Goal: Transaction & Acquisition: Purchase product/service

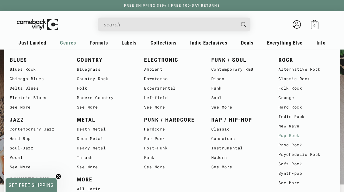
scroll to position [36, 0]
click at [290, 182] on link "See More" at bounding box center [306, 182] width 56 height 9
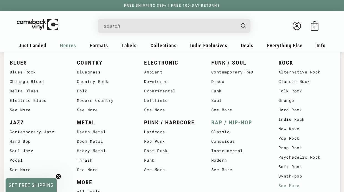
scroll to position [44, 0]
click at [219, 133] on link "Classic" at bounding box center [239, 131] width 56 height 9
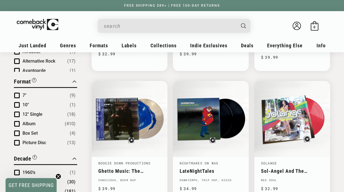
scroll to position [300, 0]
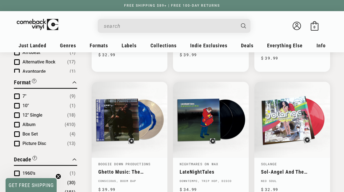
click at [17, 114] on span "Product filter" at bounding box center [17, 115] width 6 height 6
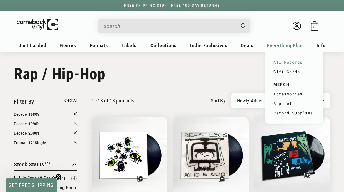
click at [281, 62] on link "All Records" at bounding box center [294, 61] width 42 height 9
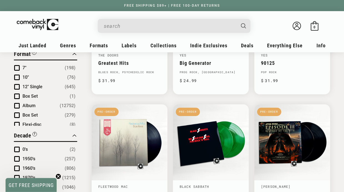
scroll to position [283, 0]
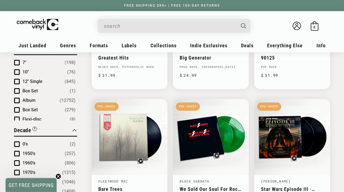
click at [17, 83] on span "Product filter" at bounding box center [17, 82] width 6 height 6
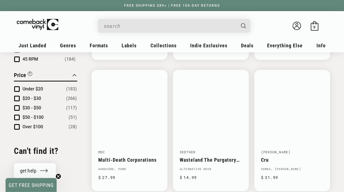
scroll to position [580, 0]
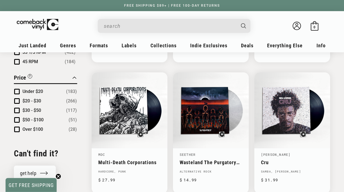
click at [18, 89] on span "Product filter" at bounding box center [17, 92] width 6 height 6
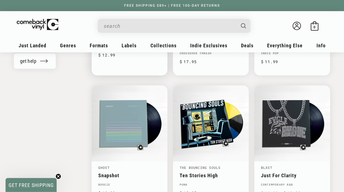
scroll to position [527, 0]
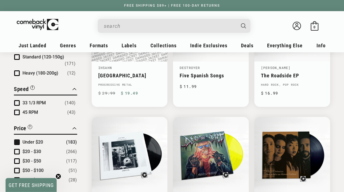
scroll to position [523, 0]
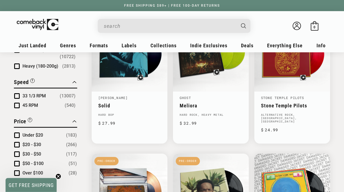
scroll to position [5, 0]
